Goal: Check status

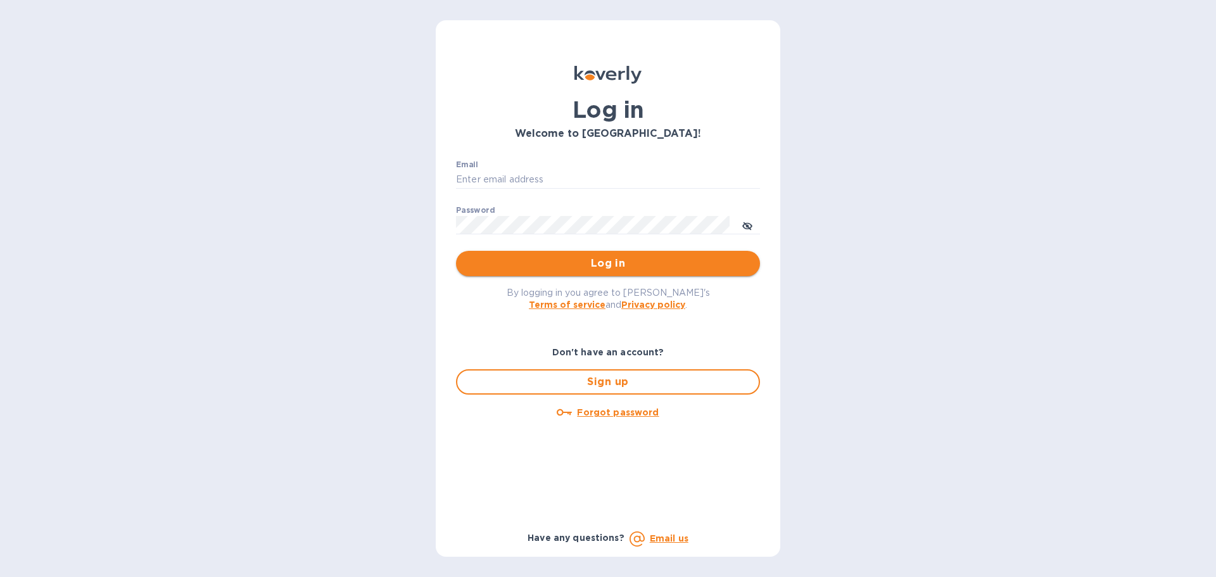
type input "[EMAIL_ADDRESS][DOMAIN_NAME]"
click at [515, 266] on span "Log in" at bounding box center [608, 263] width 284 height 15
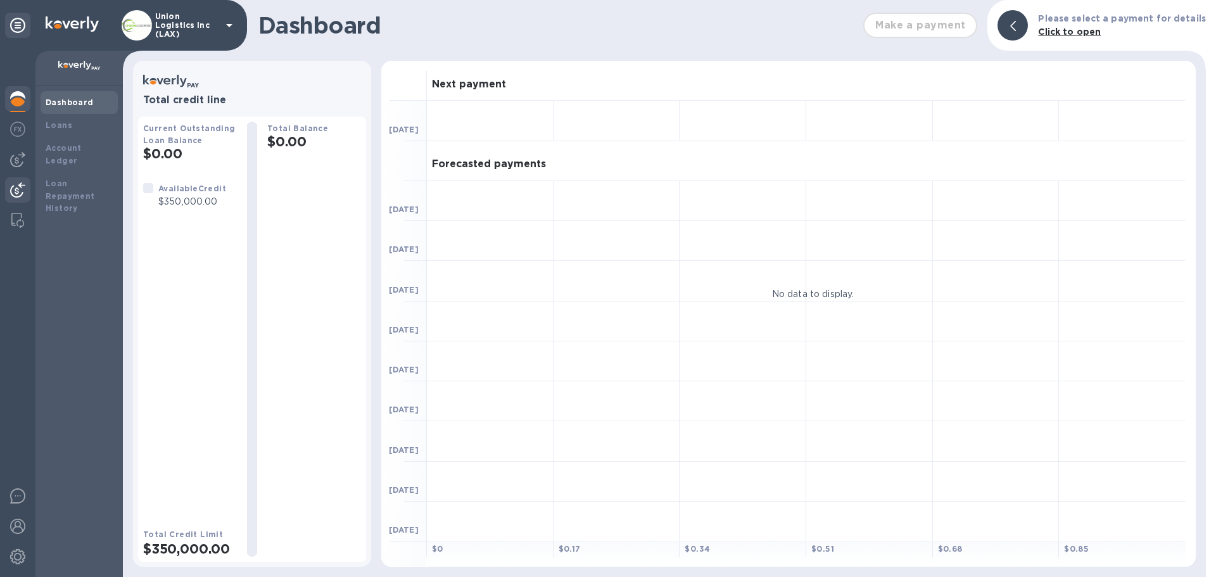
click at [17, 189] on img at bounding box center [17, 189] width 15 height 15
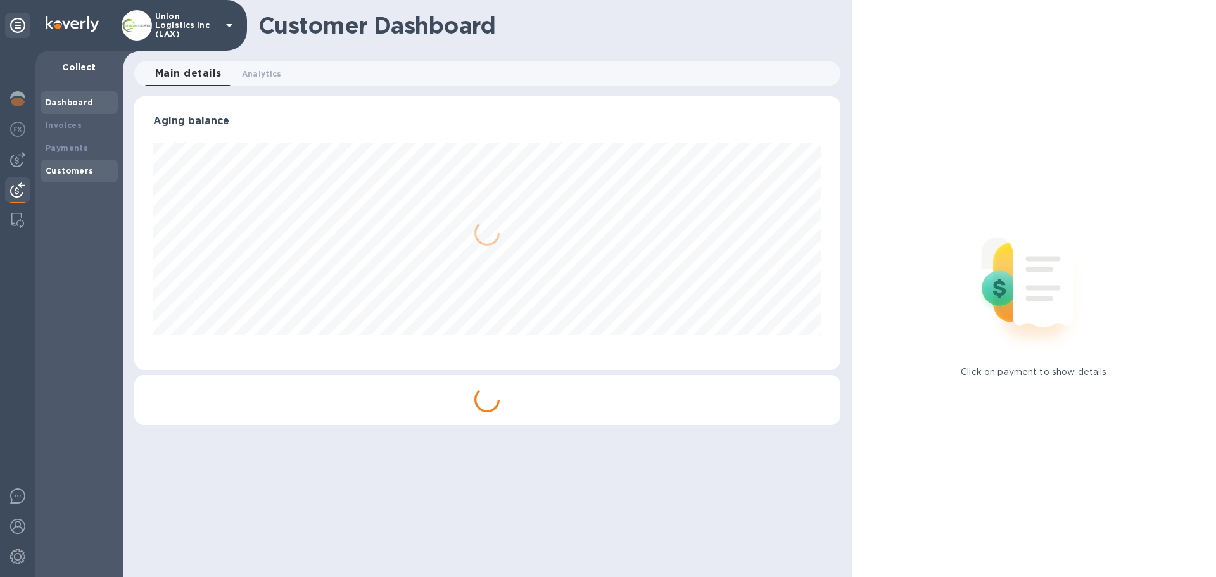
scroll to position [274, 705]
click at [73, 152] on b "Payments" at bounding box center [67, 147] width 42 height 9
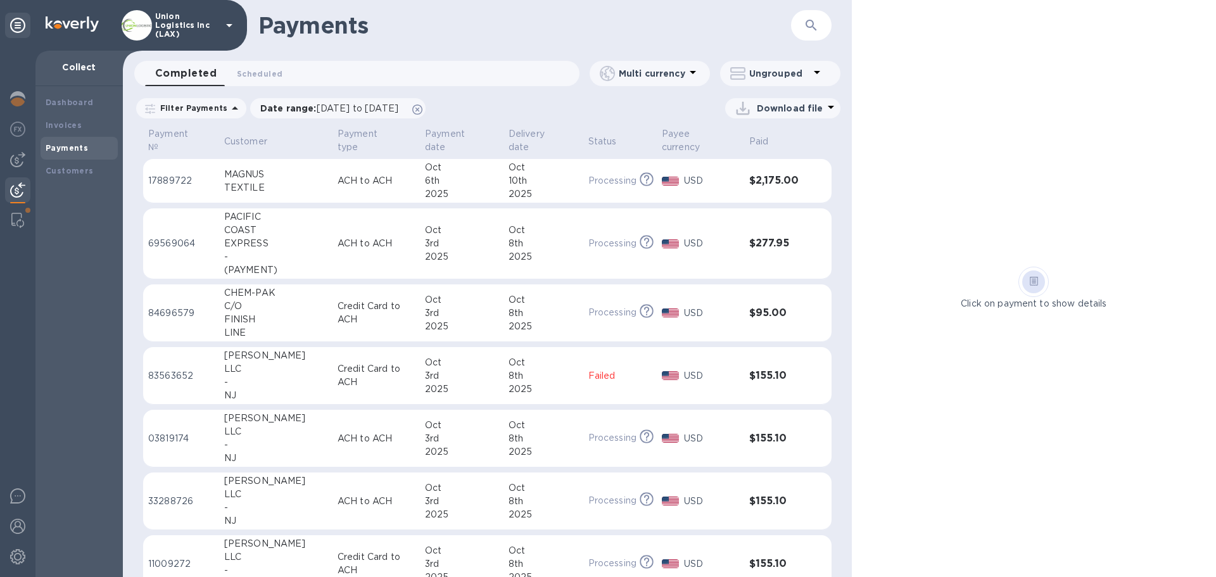
click at [399, 186] on td "ACH to ACH" at bounding box center [375, 181] width 87 height 44
